Goal: Information Seeking & Learning: Learn about a topic

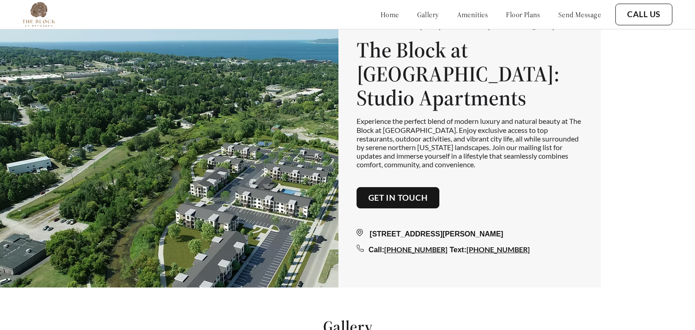
click at [464, 12] on link "amenities" at bounding box center [472, 14] width 31 height 9
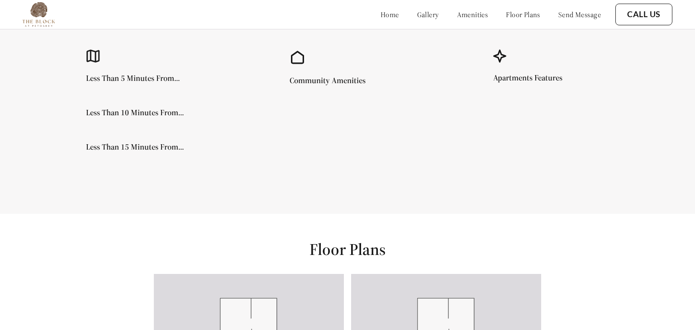
scroll to position [865, 0]
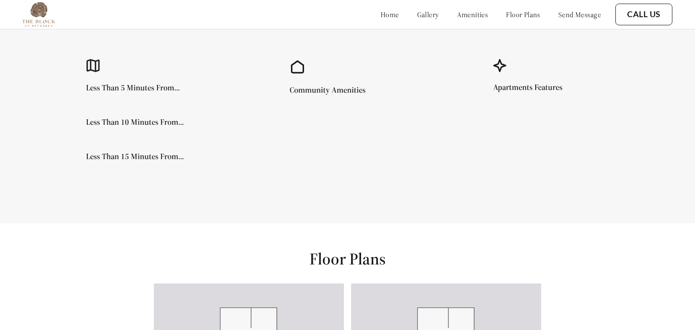
click at [324, 90] on h5 "Community Amenities" at bounding box center [327, 90] width 76 height 8
click at [252, 146] on div "Less Than 5 Minutes From... Less Than 10 Minutes From... Less Than 15 Minutes F…" at bounding box center [347, 113] width 586 height 162
click at [308, 100] on div "Community Amenities" at bounding box center [347, 113] width 179 height 162
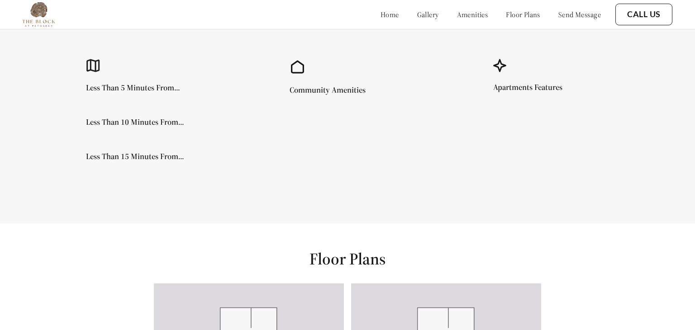
click at [301, 71] on icon at bounding box center [297, 67] width 16 height 16
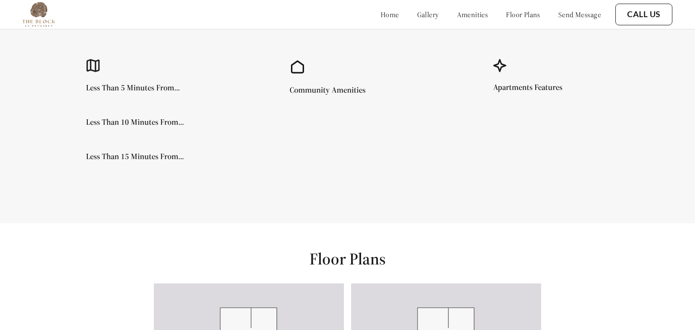
click at [389, 94] on div "Community Amenities" at bounding box center [362, 92] width 147 height 13
click at [514, 91] on h5 "Apartments Features" at bounding box center [527, 87] width 69 height 8
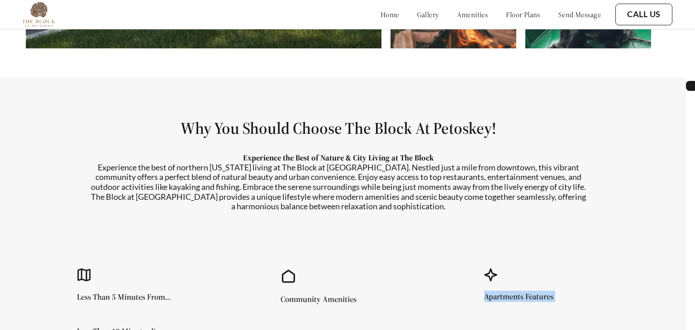
scroll to position [657, 9]
